Goal: Task Accomplishment & Management: Complete application form

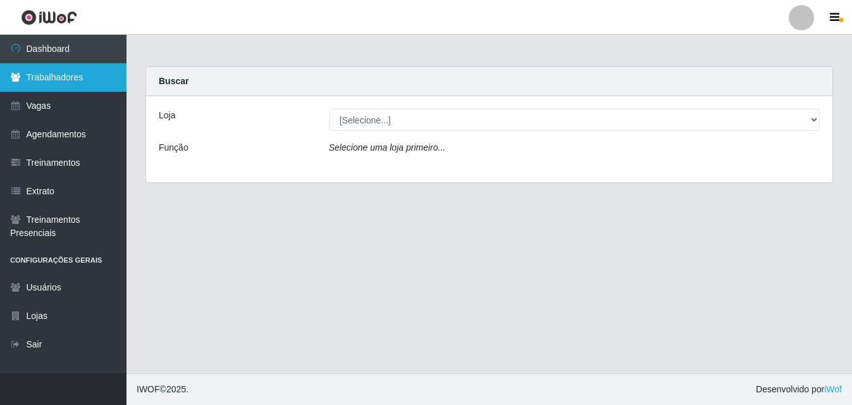
click at [55, 86] on link "Trabalhadores" at bounding box center [63, 77] width 126 height 28
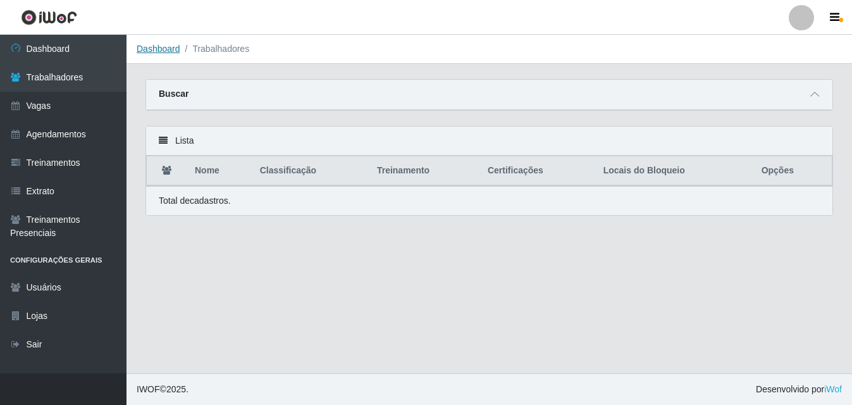
click at [160, 50] on link "Dashboard" at bounding box center [159, 49] width 44 height 10
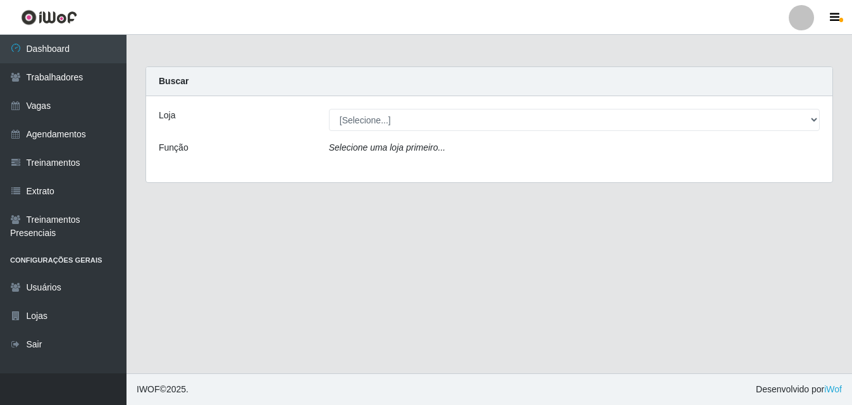
click at [433, 148] on icon "Selecione uma loja primeiro..." at bounding box center [387, 147] width 116 height 10
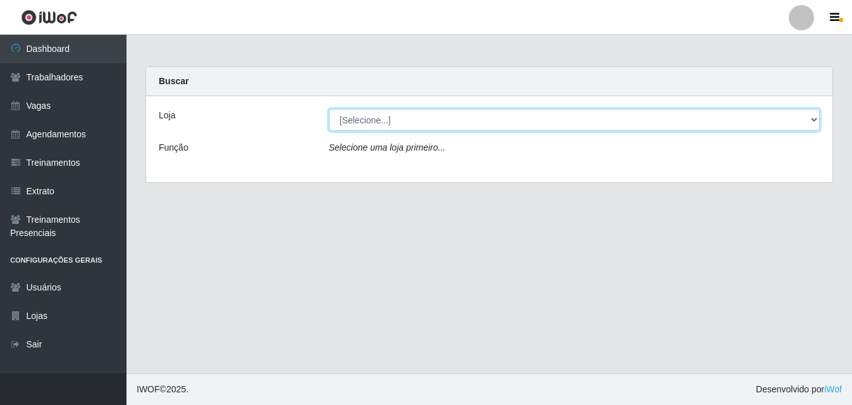
click at [815, 121] on select "[Selecione...] Bemais Supermercados - B5 Anatólia" at bounding box center [574, 120] width 491 height 22
select select "405"
click at [329, 109] on select "[Selecione...] Bemais Supermercados - B5 Anatólia" at bounding box center [574, 120] width 491 height 22
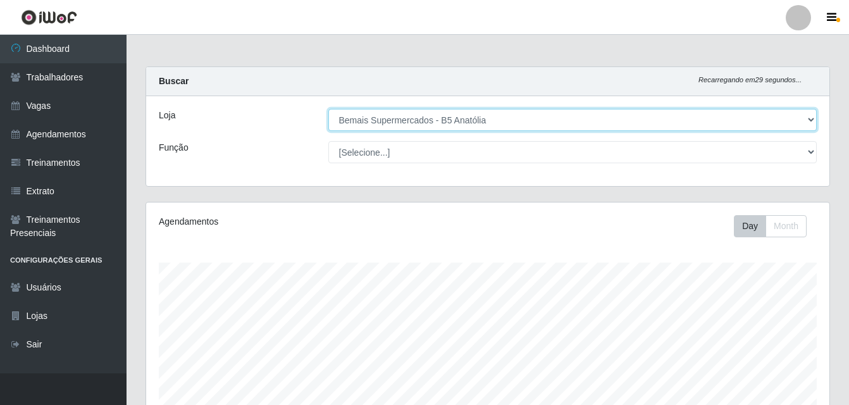
scroll to position [262, 683]
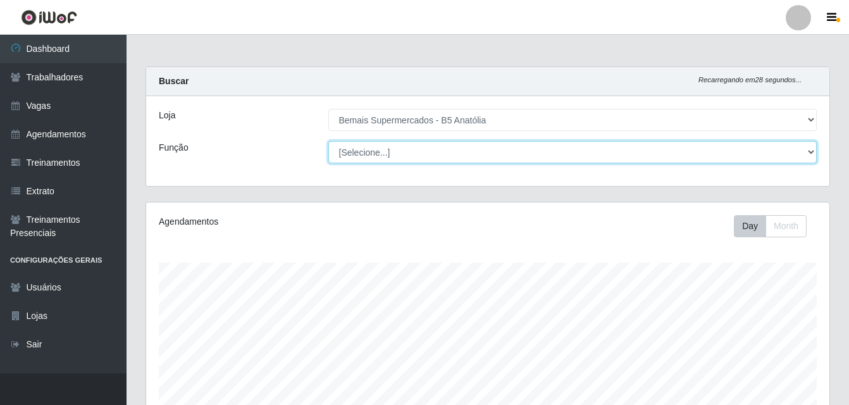
click at [809, 154] on select "[Selecione...] ASG ASG + ASG ++ Auxiliar de Estacionamento Auxiliar de Estacion…" at bounding box center [572, 152] width 489 height 22
click at [328, 141] on select "[Selecione...] ASG ASG + ASG ++ Auxiliar de Estacionamento Auxiliar de Estacion…" at bounding box center [572, 152] width 489 height 22
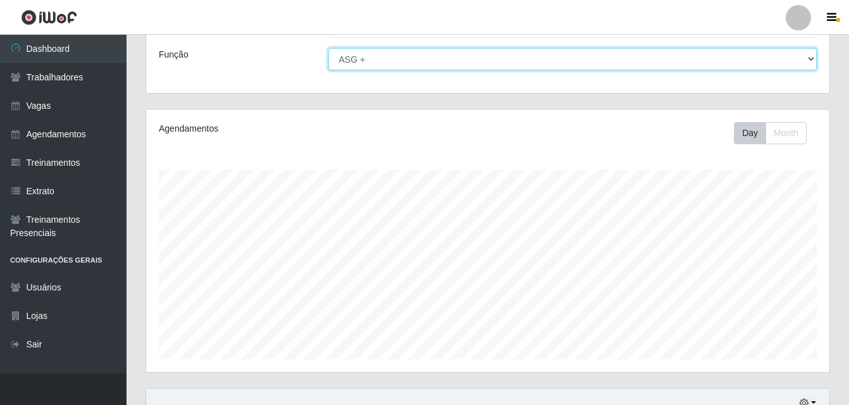
scroll to position [210, 0]
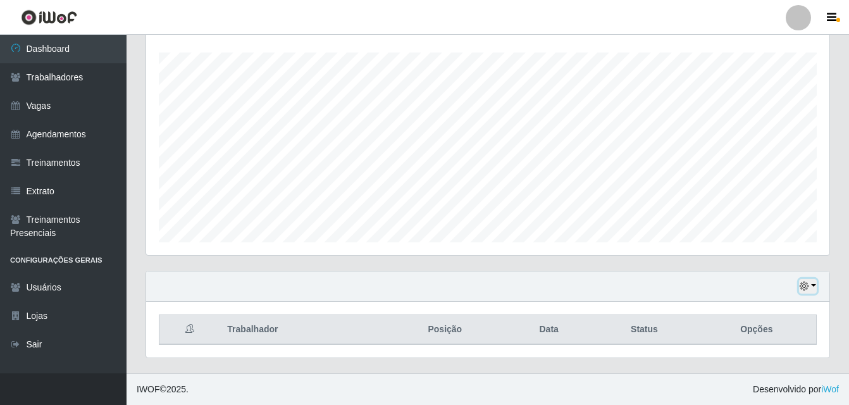
click at [812, 287] on button "button" at bounding box center [808, 286] width 18 height 15
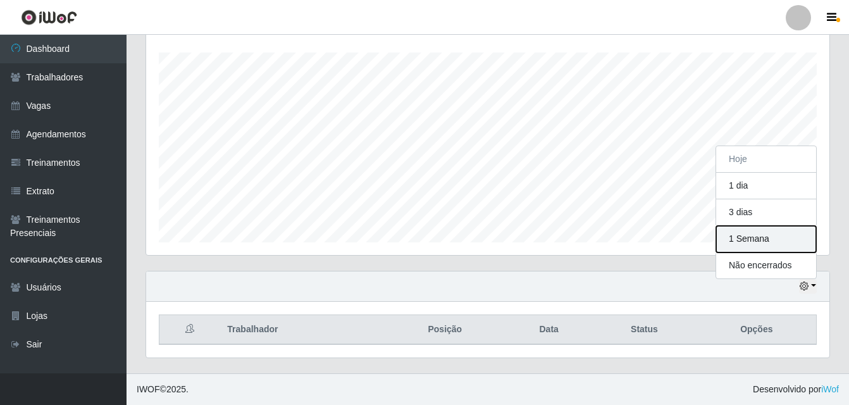
click at [756, 242] on button "1 Semana" at bounding box center [766, 239] width 100 height 27
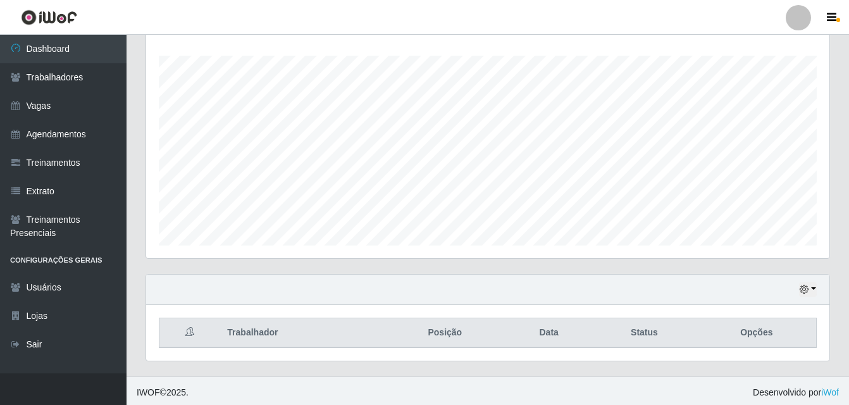
scroll to position [210, 0]
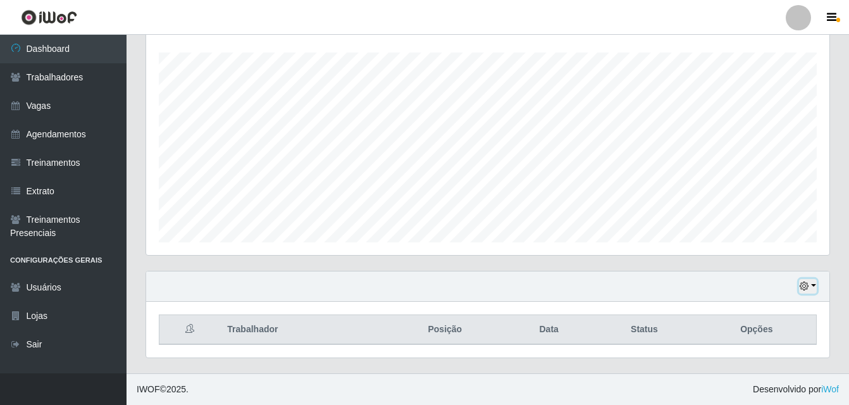
click at [812, 288] on button "button" at bounding box center [808, 286] width 18 height 15
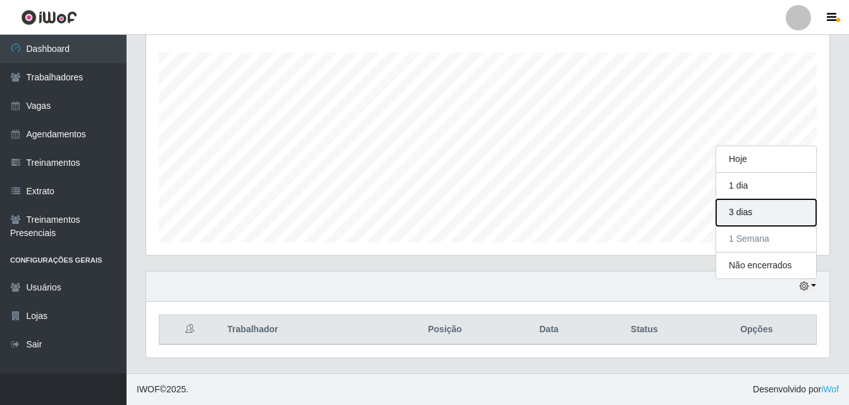
click at [746, 214] on button "3 dias" at bounding box center [766, 212] width 100 height 27
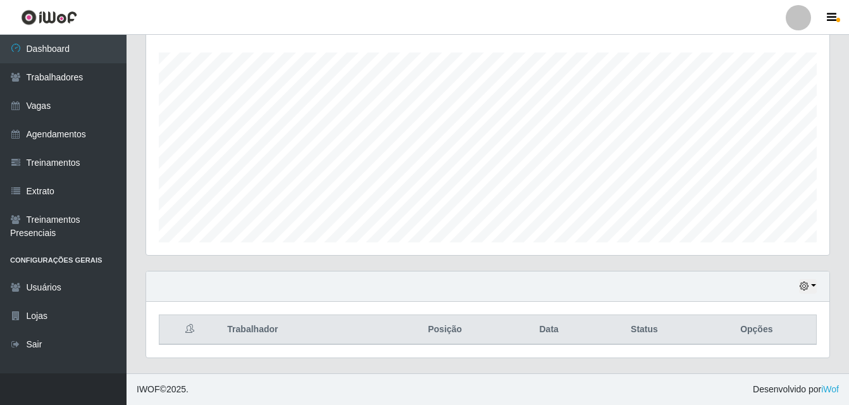
scroll to position [0, 0]
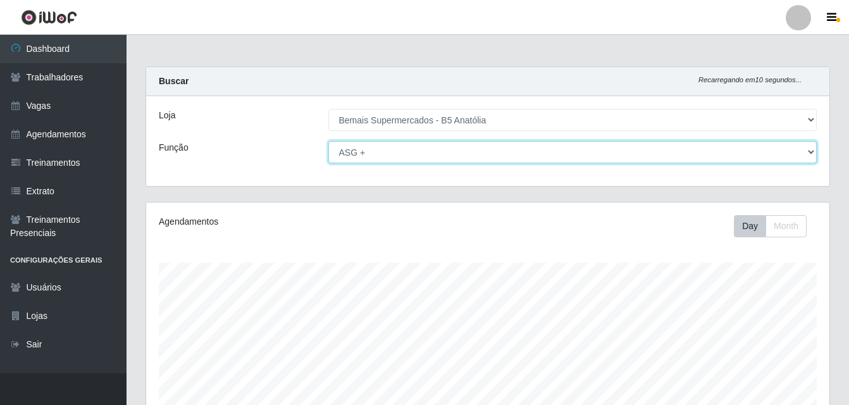
drag, startPoint x: 810, startPoint y: 152, endPoint x: 785, endPoint y: 157, distance: 25.2
click at [810, 152] on select "[Selecione...] ASG ASG + ASG ++ Auxiliar de Estacionamento Auxiliar de Estacion…" at bounding box center [572, 152] width 489 height 22
select select "80"
click at [328, 141] on select "[Selecione...] ASG ASG + ASG ++ Auxiliar de Estacionamento Auxiliar de Estacion…" at bounding box center [572, 152] width 489 height 22
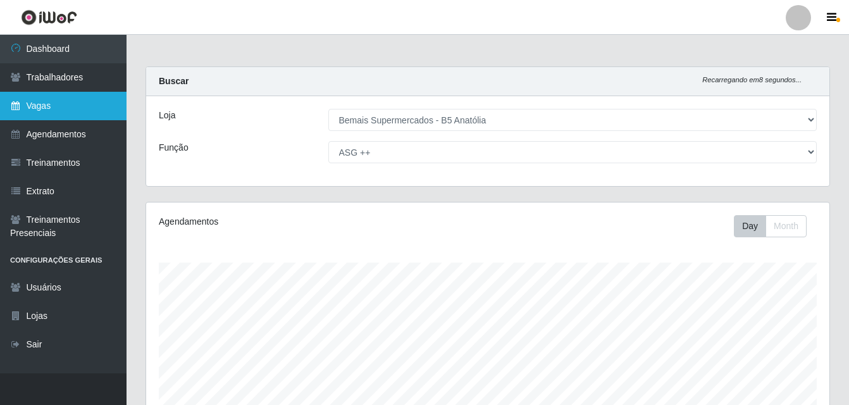
click at [70, 114] on link "Vagas" at bounding box center [63, 106] width 126 height 28
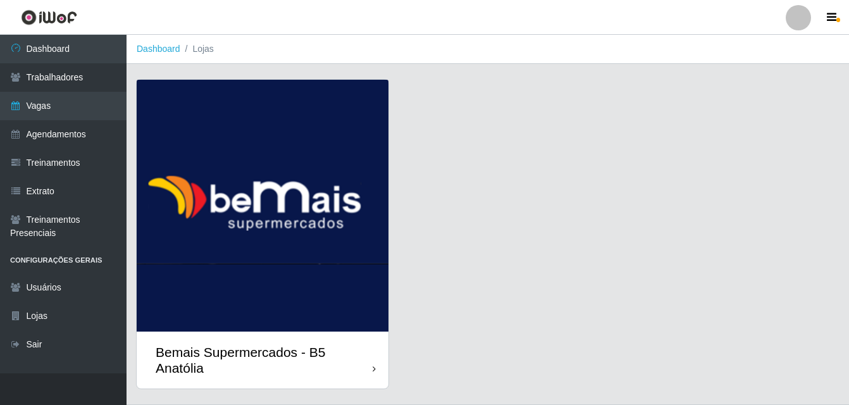
click at [373, 369] on icon at bounding box center [374, 368] width 3 height 9
click at [374, 371] on icon at bounding box center [374, 368] width 3 height 9
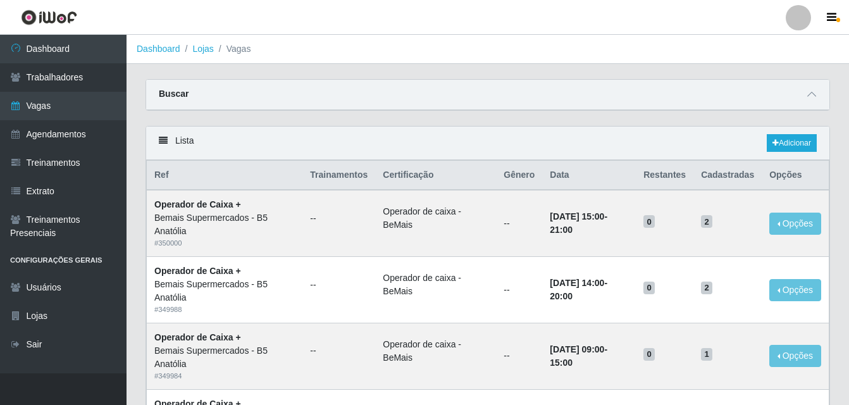
click at [160, 49] on link "Dashboard" at bounding box center [159, 49] width 44 height 10
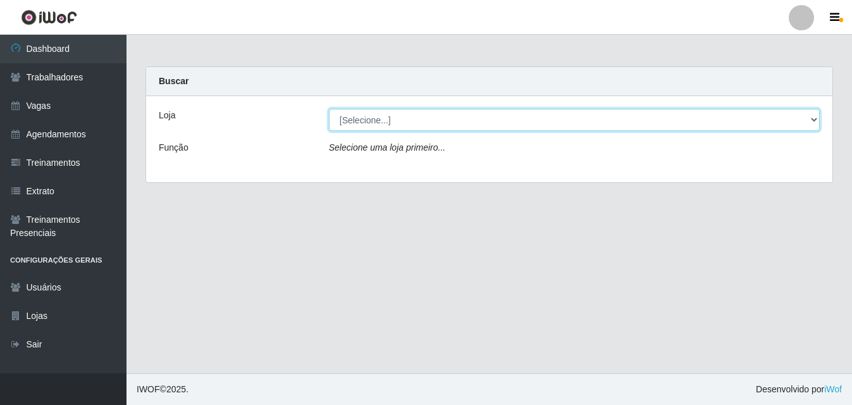
drag, startPoint x: 811, startPoint y: 120, endPoint x: 799, endPoint y: 123, distance: 12.4
click at [811, 120] on select "[Selecione...] Bemais Supermercados - B5 Anatólia" at bounding box center [574, 120] width 491 height 22
select select "405"
click at [329, 109] on select "[Selecione...] Bemais Supermercados - B5 Anatólia" at bounding box center [574, 120] width 491 height 22
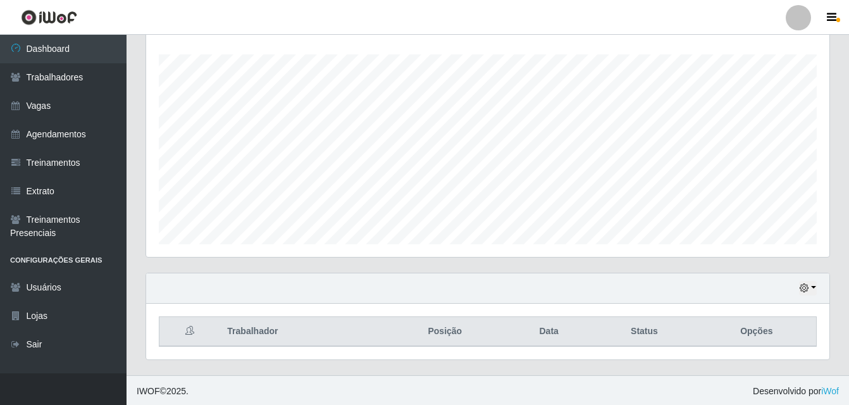
scroll to position [210, 0]
click at [813, 283] on button "button" at bounding box center [808, 286] width 18 height 15
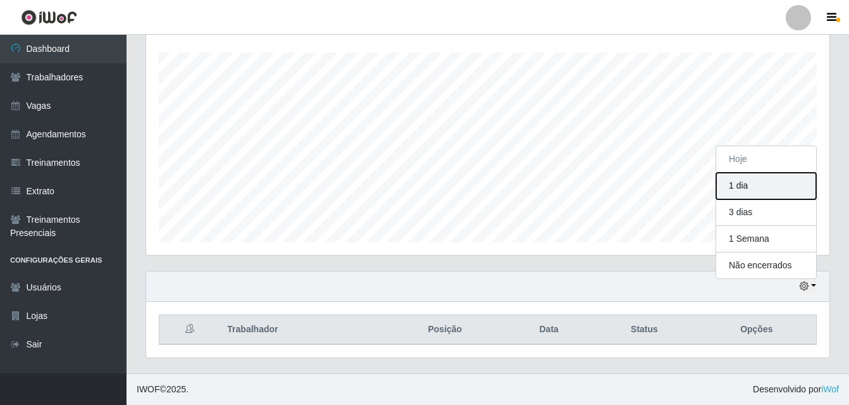
click at [744, 183] on button "1 dia" at bounding box center [766, 186] width 100 height 27
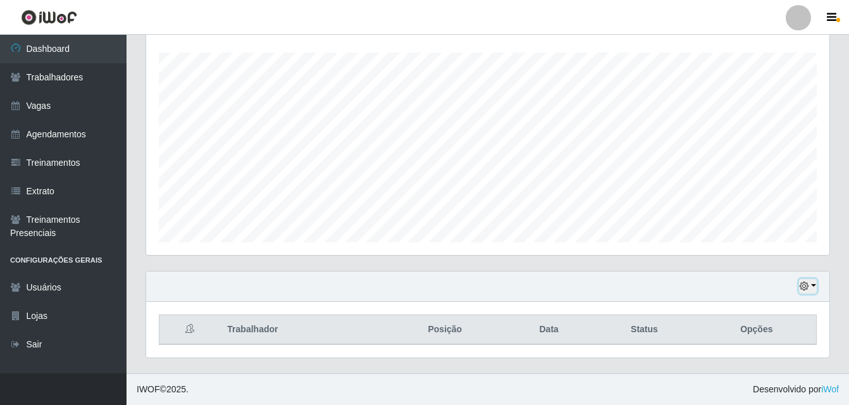
click at [813, 287] on button "button" at bounding box center [808, 286] width 18 height 15
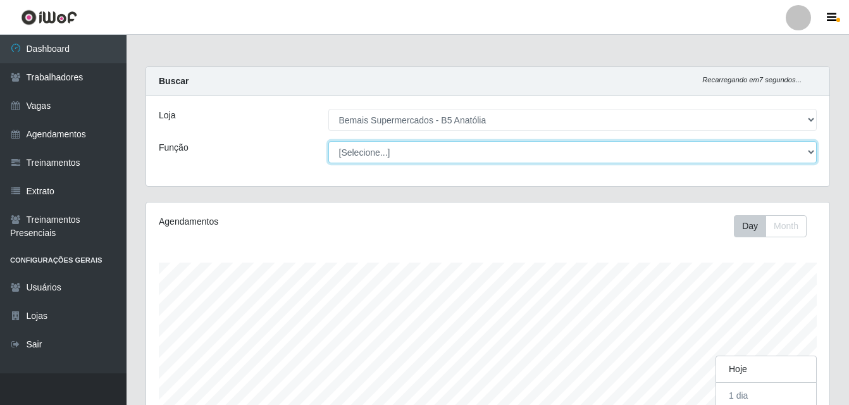
drag, startPoint x: 811, startPoint y: 151, endPoint x: 805, endPoint y: 155, distance: 7.7
click at [812, 153] on select "[Selecione...] ASG ASG + ASG ++ Auxiliar de Estacionamento Auxiliar de Estacion…" at bounding box center [572, 152] width 489 height 22
select select "79"
click at [328, 141] on select "[Selecione...] ASG ASG + ASG ++ Auxiliar de Estacionamento Auxiliar de Estacion…" at bounding box center [572, 152] width 489 height 22
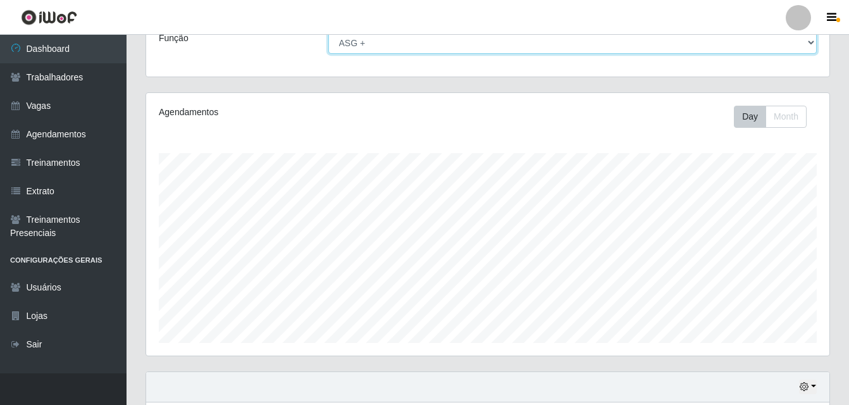
scroll to position [210, 0]
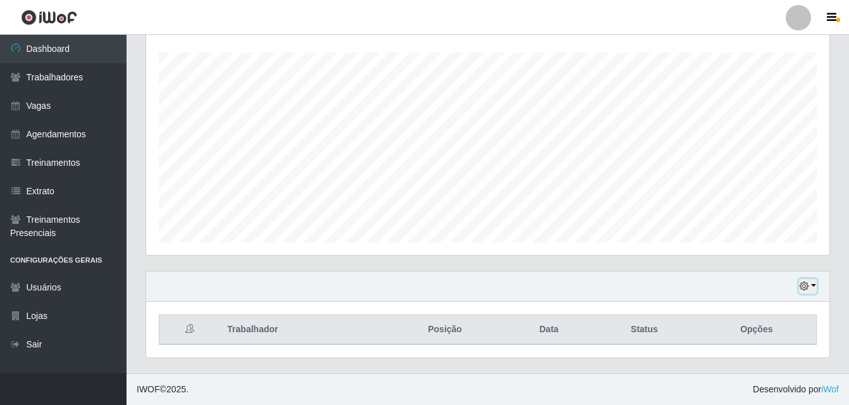
click at [810, 287] on button "button" at bounding box center [808, 286] width 18 height 15
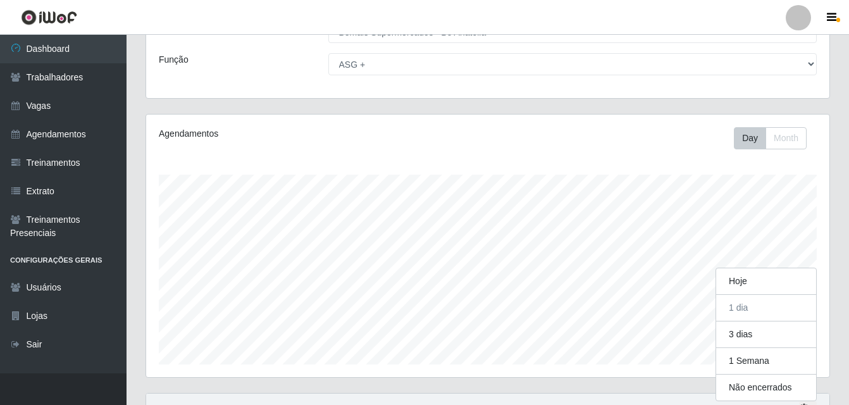
scroll to position [262, 683]
